Goal: Use online tool/utility: Utilize a website feature to perform a specific function

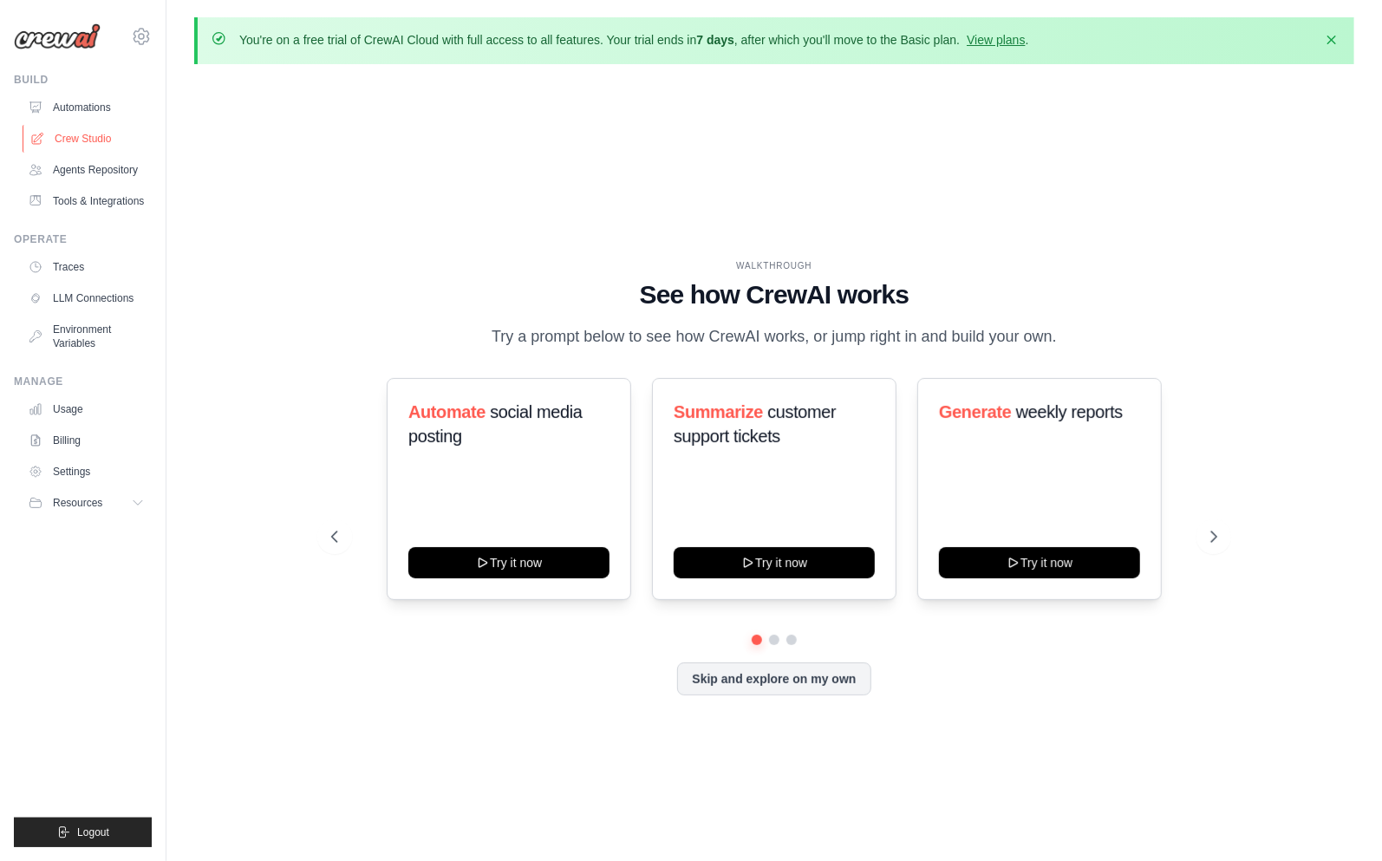
click at [87, 142] on link "Crew Studio" at bounding box center [88, 139] width 131 height 28
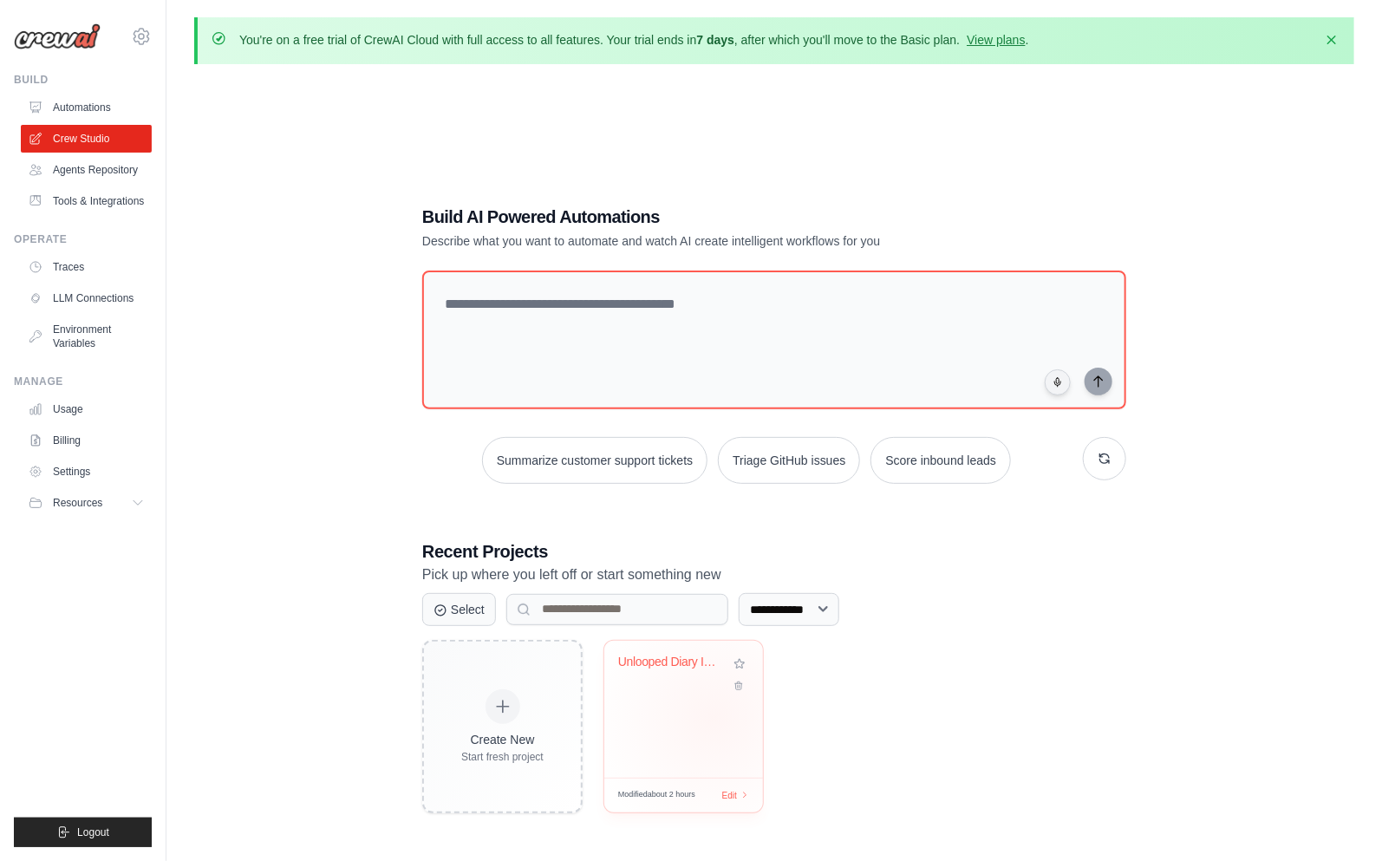
click at [714, 718] on div "Unlooped Diary Intelligence System" at bounding box center [683, 709] width 159 height 137
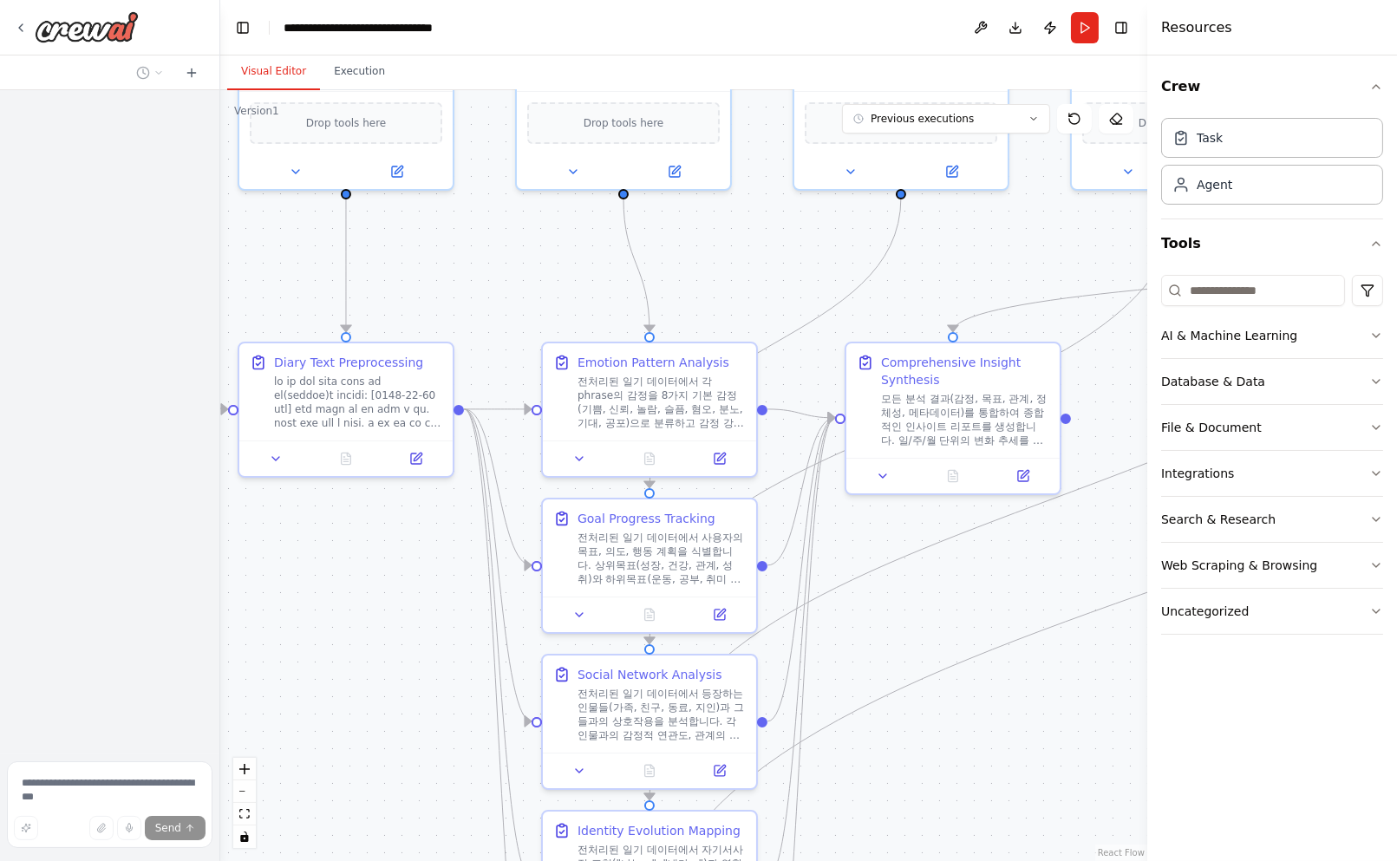
drag, startPoint x: 865, startPoint y: 514, endPoint x: 535, endPoint y: 332, distance: 377.2
click at [535, 332] on div ".deletable-edge-delete-btn { width: 20px; height: 20px; border: 0px solid #ffff…" at bounding box center [683, 475] width 927 height 771
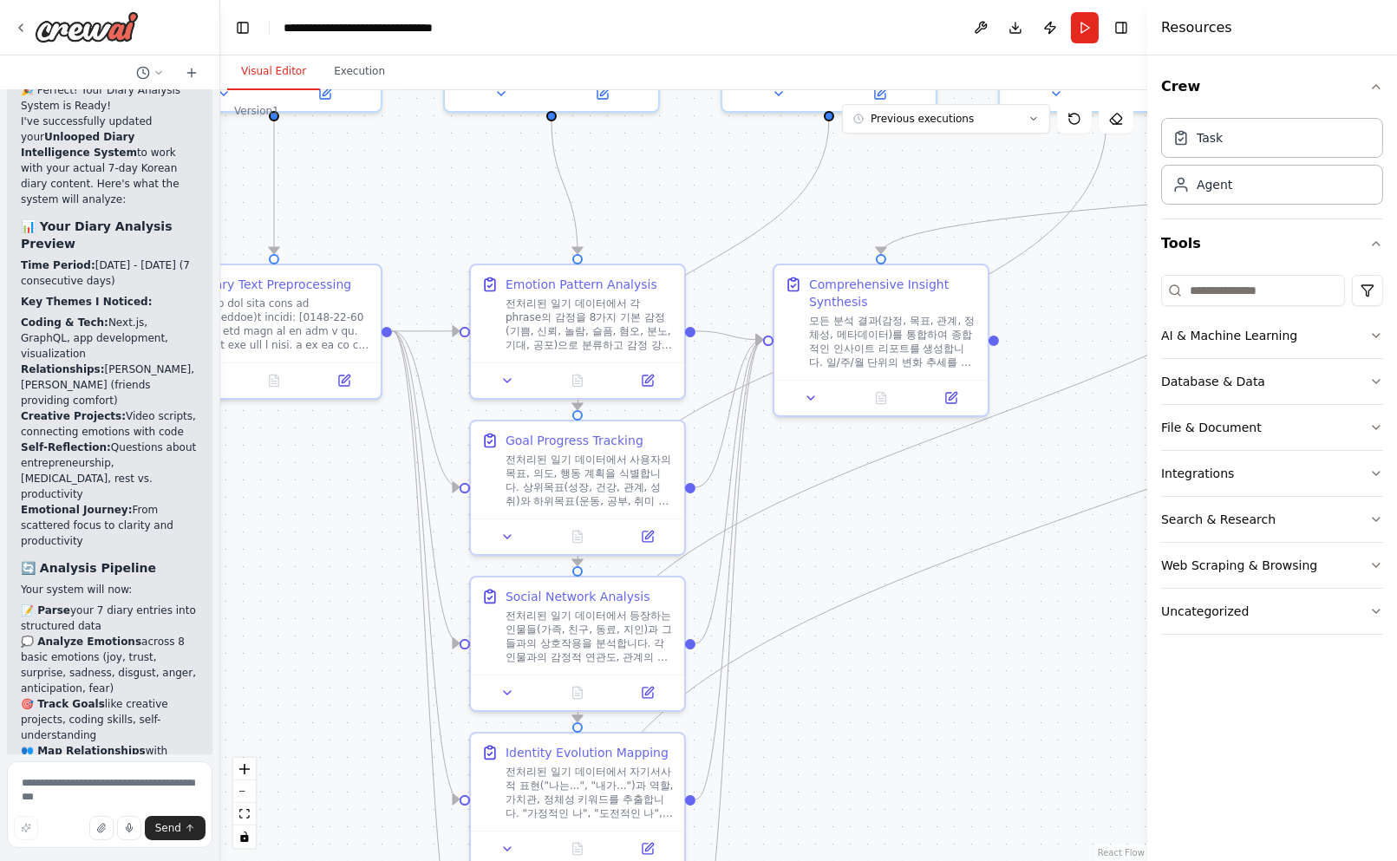
drag, startPoint x: 986, startPoint y: 623, endPoint x: 915, endPoint y: 545, distance: 105.6
click at [915, 545] on div ".deletable-edge-delete-btn { width: 20px; height: 20px; border: 0px solid #ffff…" at bounding box center [683, 475] width 927 height 771
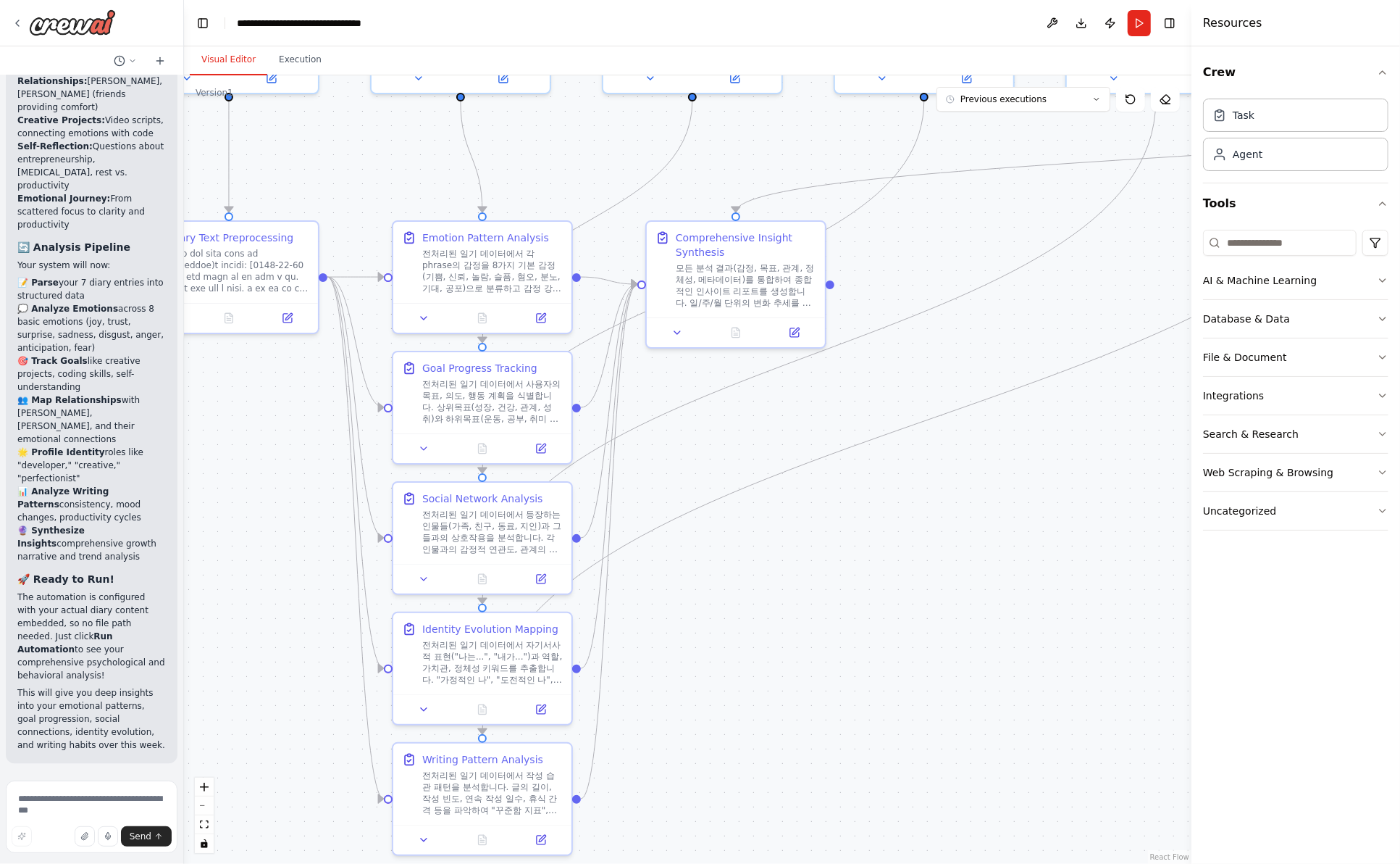
scroll to position [7058, 0]
